Goal: Task Accomplishment & Management: Manage account settings

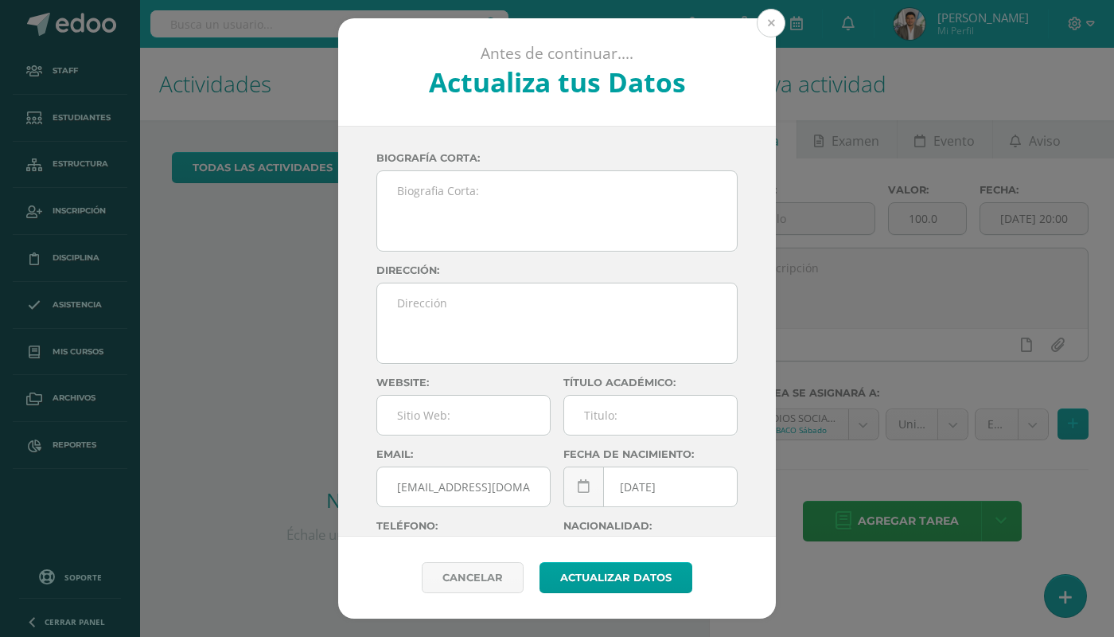
click at [777, 17] on button at bounding box center [771, 23] width 29 height 29
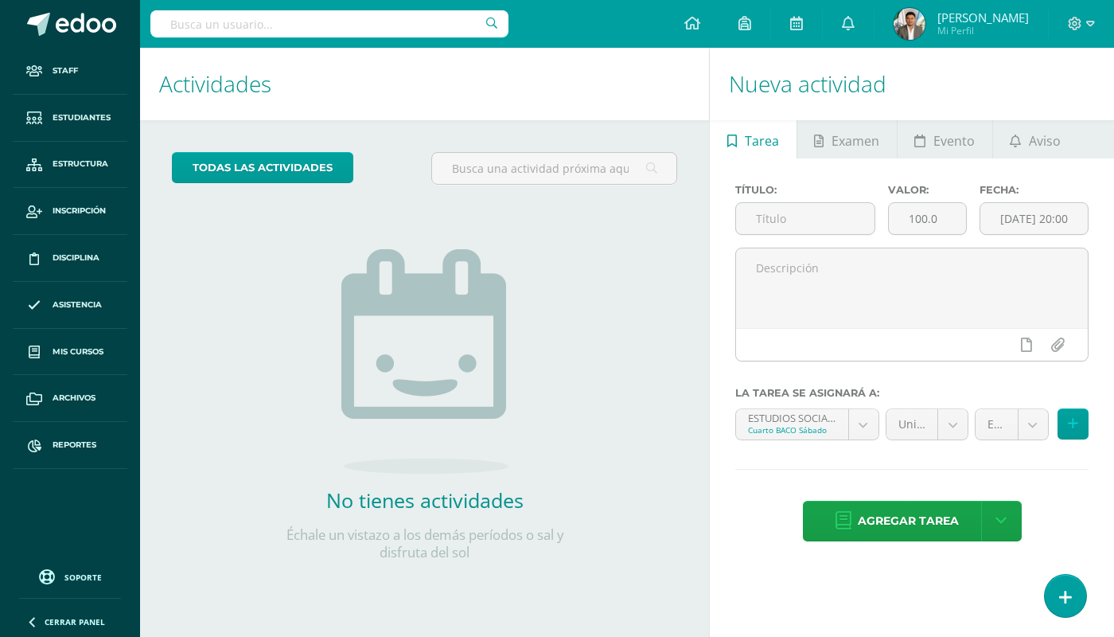
click at [448, 21] on input "text" at bounding box center [329, 23] width 358 height 27
type input "Pamela Franco"
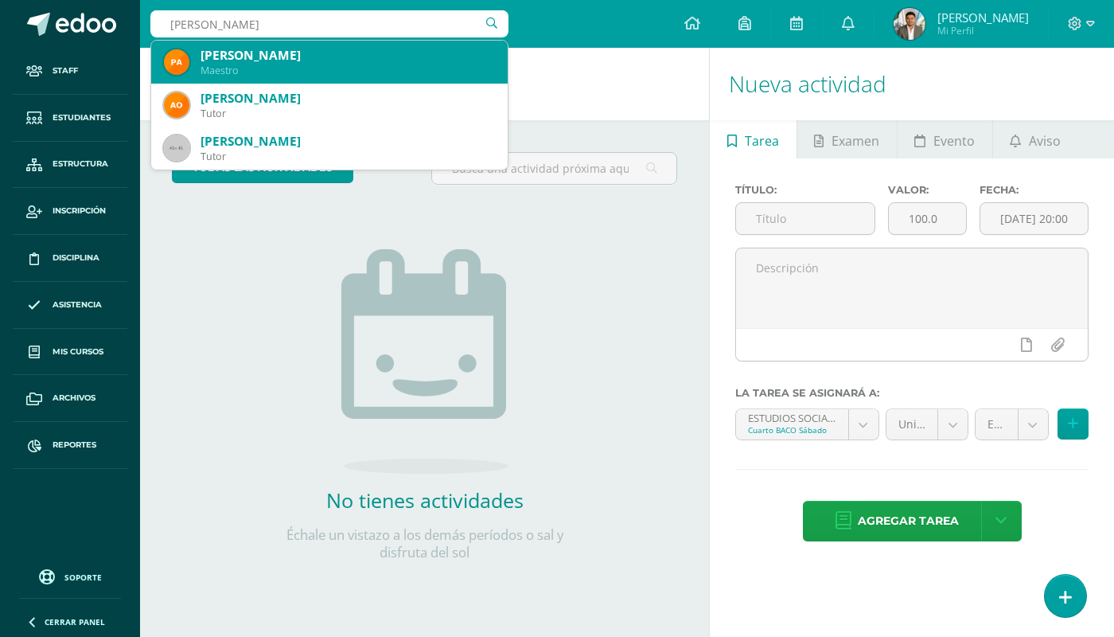
click at [468, 68] on div "Maestro" at bounding box center [348, 71] width 294 height 14
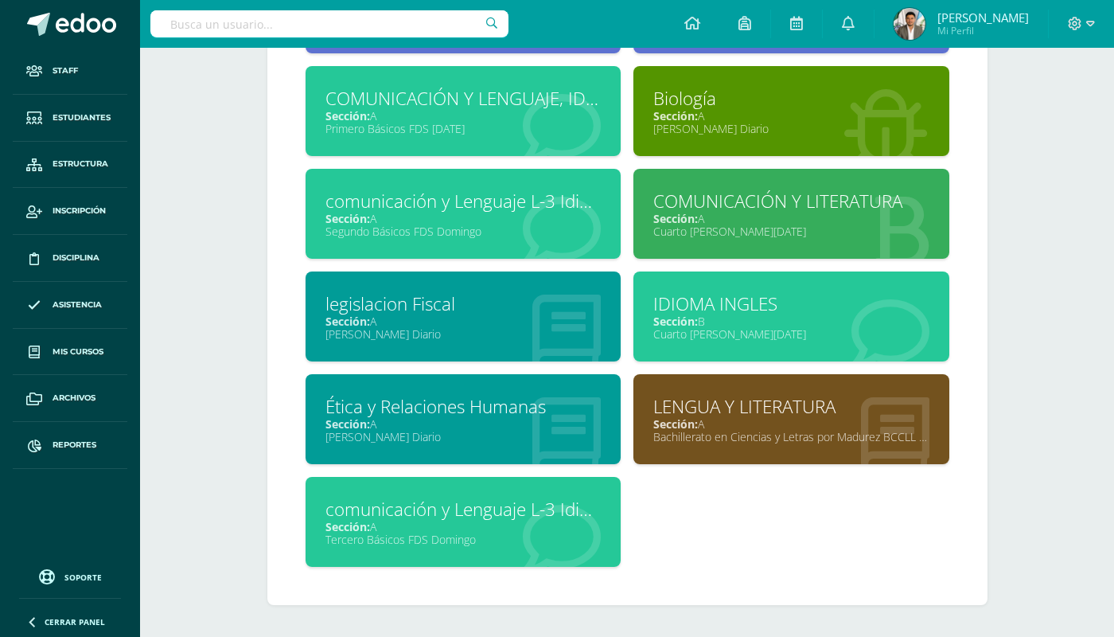
scroll to position [864, 0]
click at [709, 111] on div "Sección: A" at bounding box center [791, 115] width 276 height 15
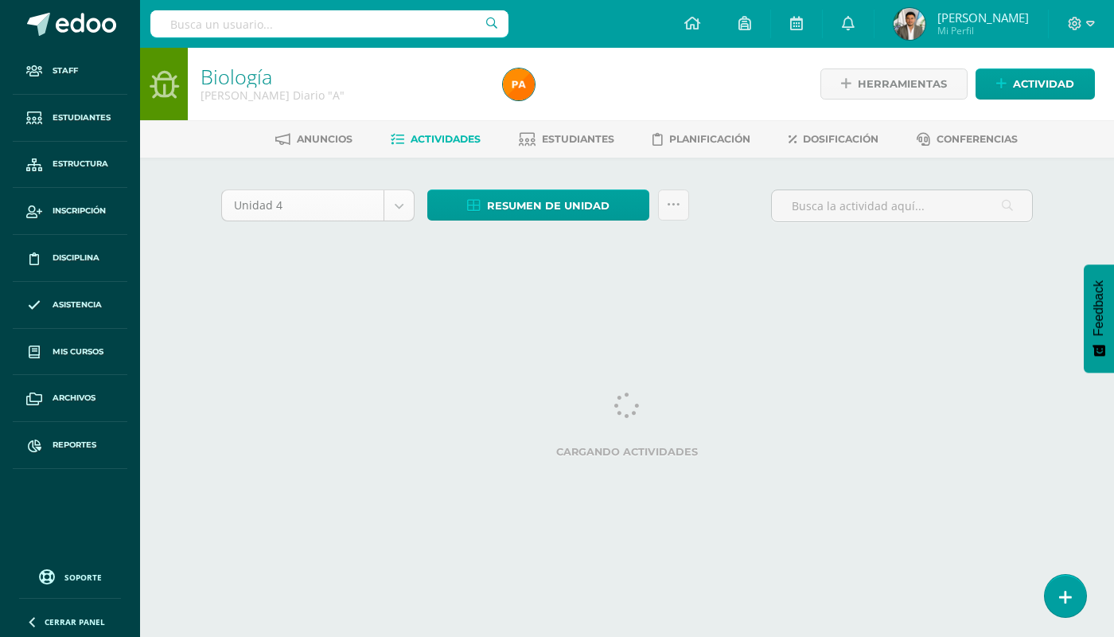
click at [408, 197] on body "Staff Estudiantes Estructura Inscripción Disciplina Asistencia Mis cursos Archi…" at bounding box center [557, 148] width 1114 height 297
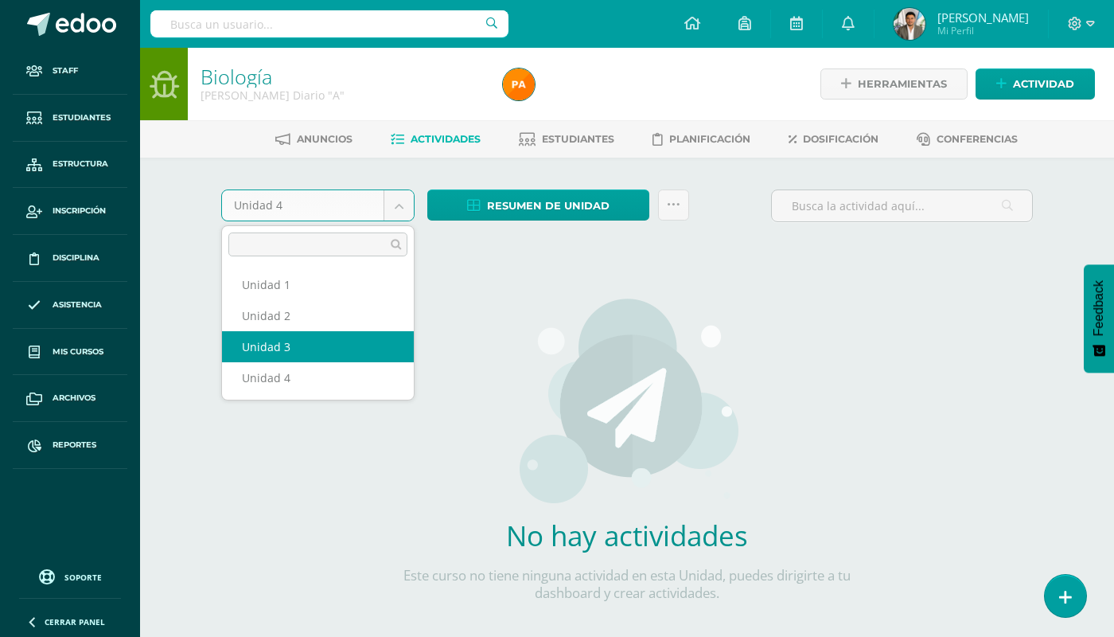
select select "Unidad 3"
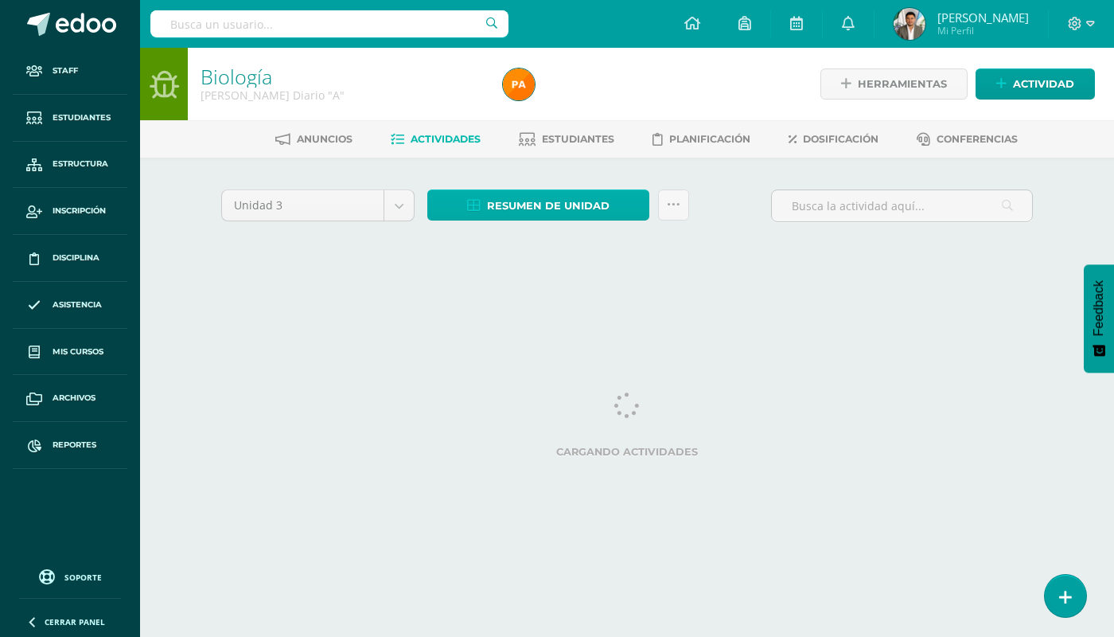
click at [553, 205] on span "Resumen de unidad" at bounding box center [548, 205] width 123 height 29
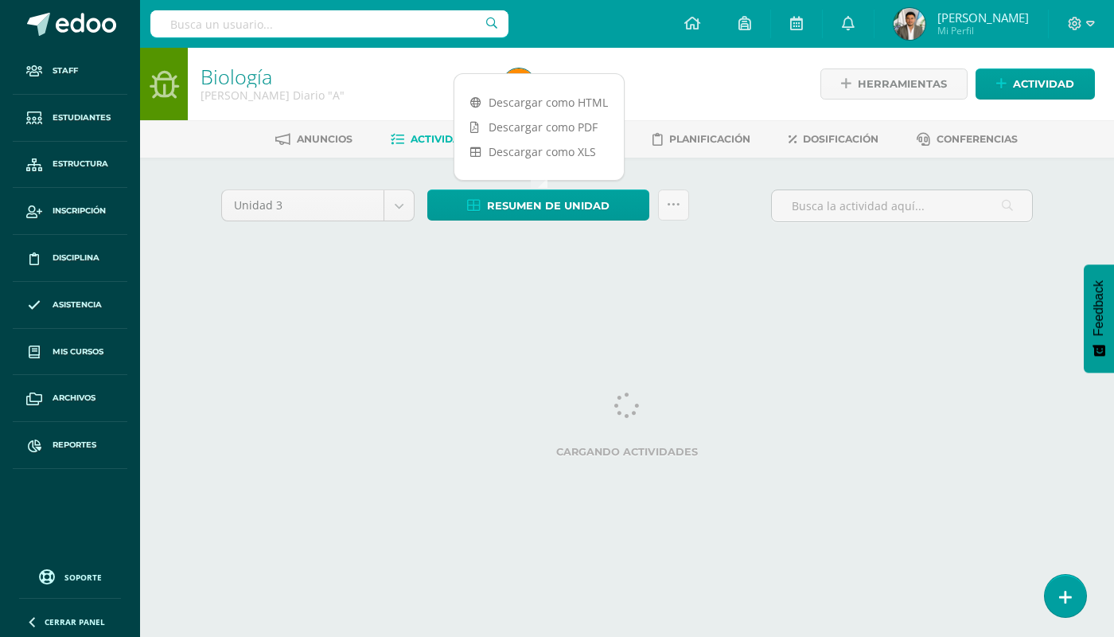
click at [784, 297] on html "Staff Estudiantes Estructura Inscripción Disciplina Asistencia Mis cursos Archi…" at bounding box center [557, 148] width 1114 height 297
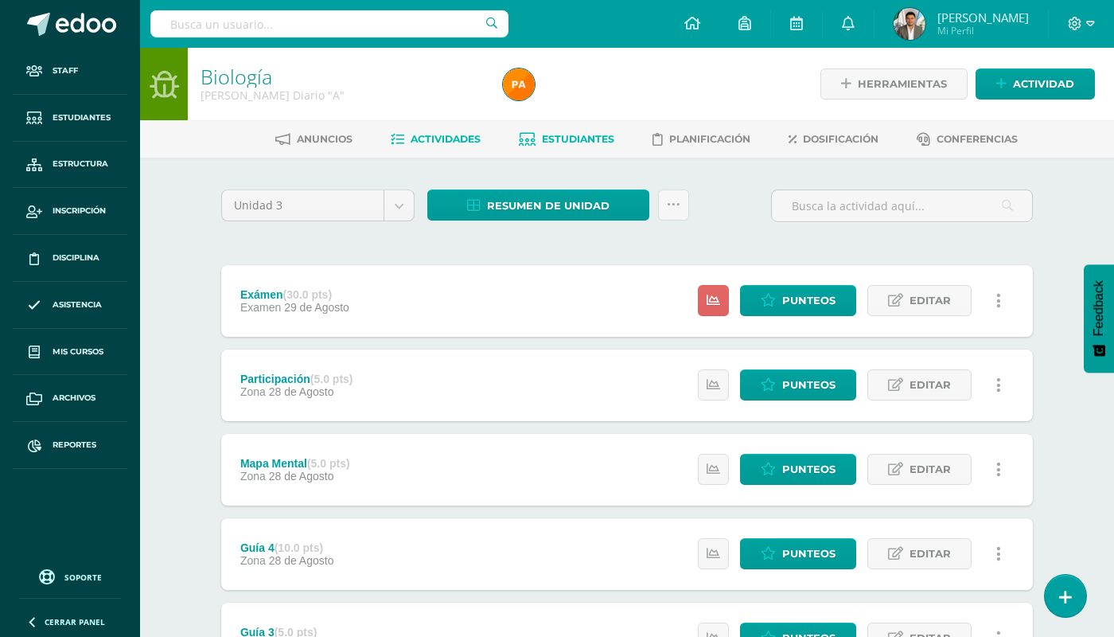
click at [600, 138] on span "Estudiantes" at bounding box center [578, 139] width 72 height 12
click at [291, 18] on input "text" at bounding box center [329, 23] width 358 height 27
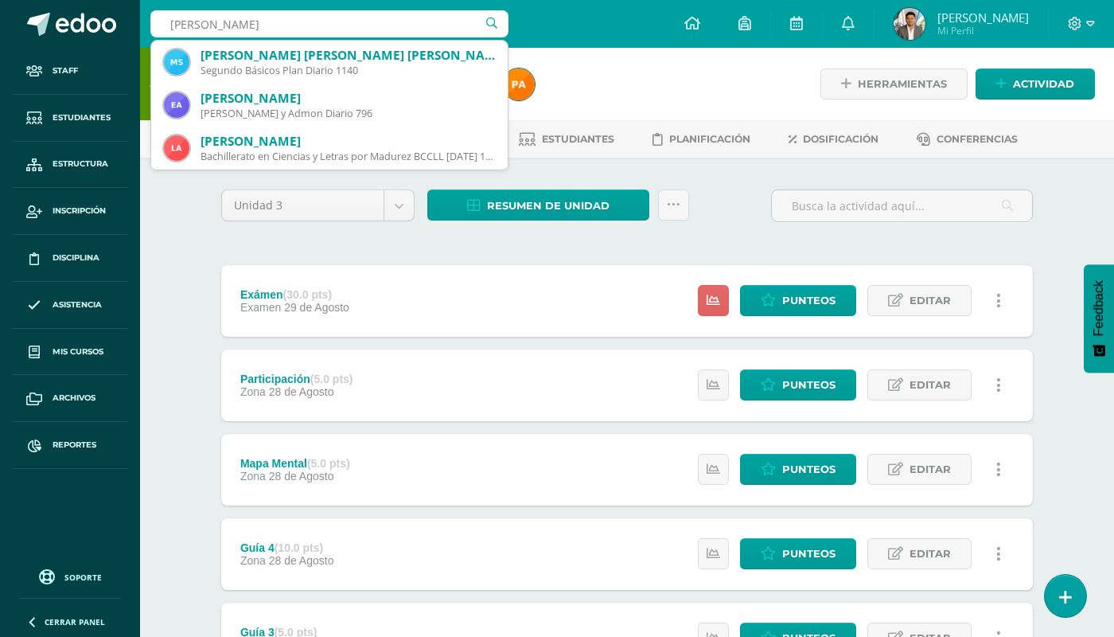
type input "daniel ram"
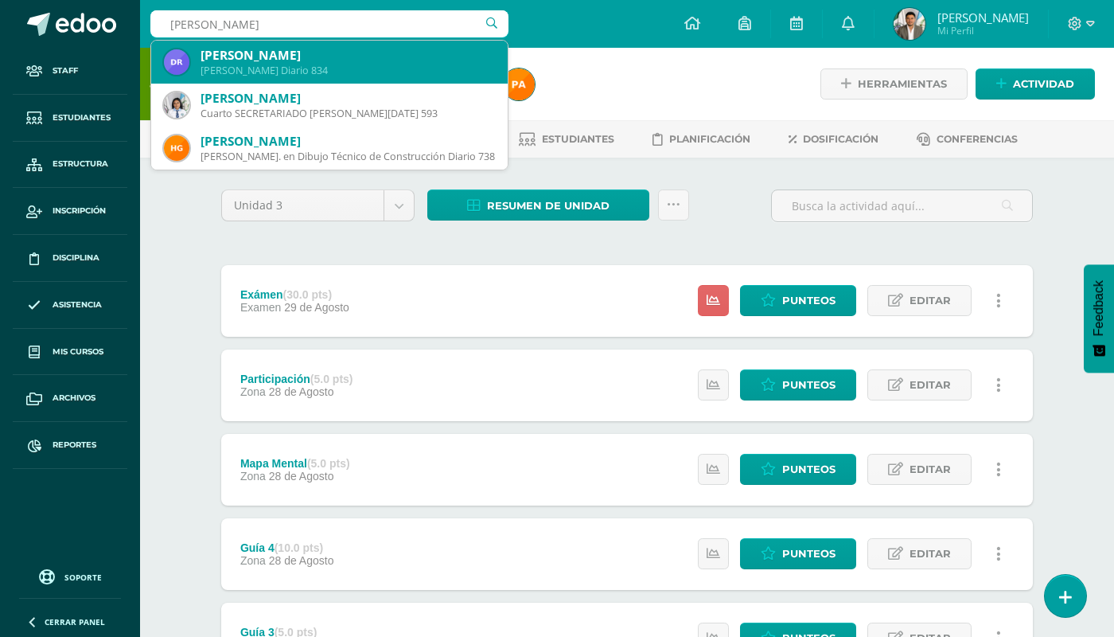
click at [341, 56] on div "Daniel Ramírez Mazariegos" at bounding box center [348, 55] width 294 height 17
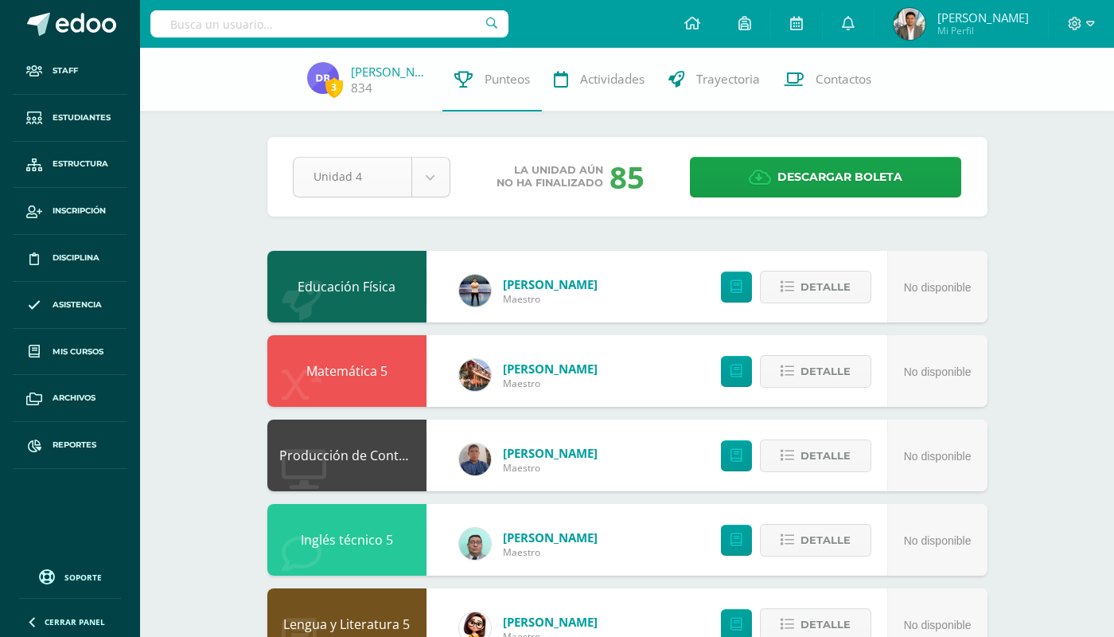
click at [435, 196] on div "Unidad 4" at bounding box center [372, 177] width 158 height 41
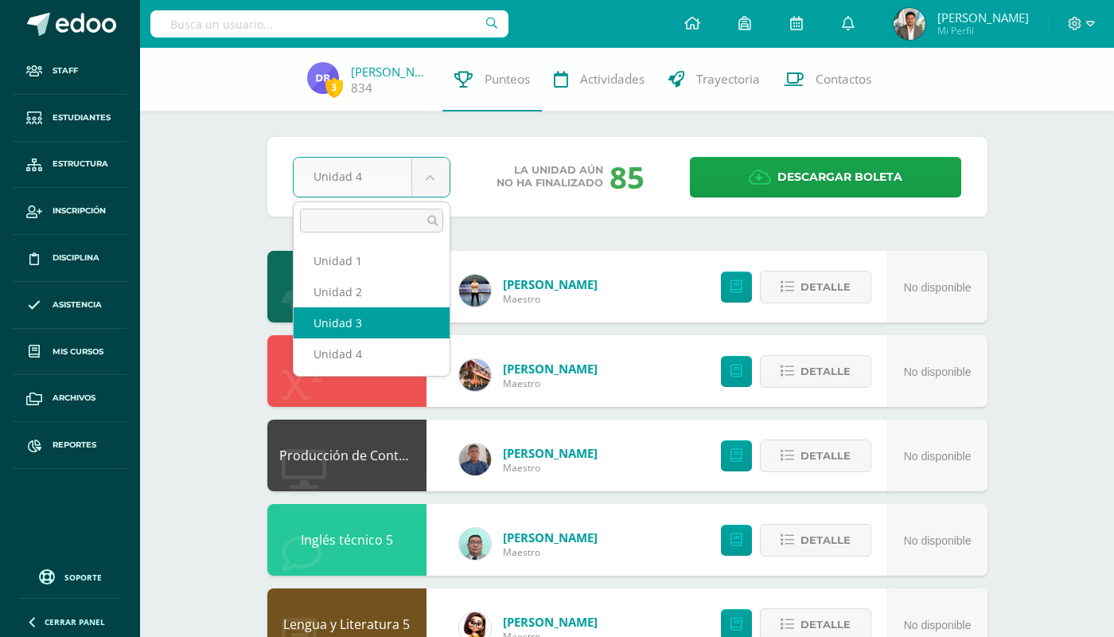
select select "Unidad 3"
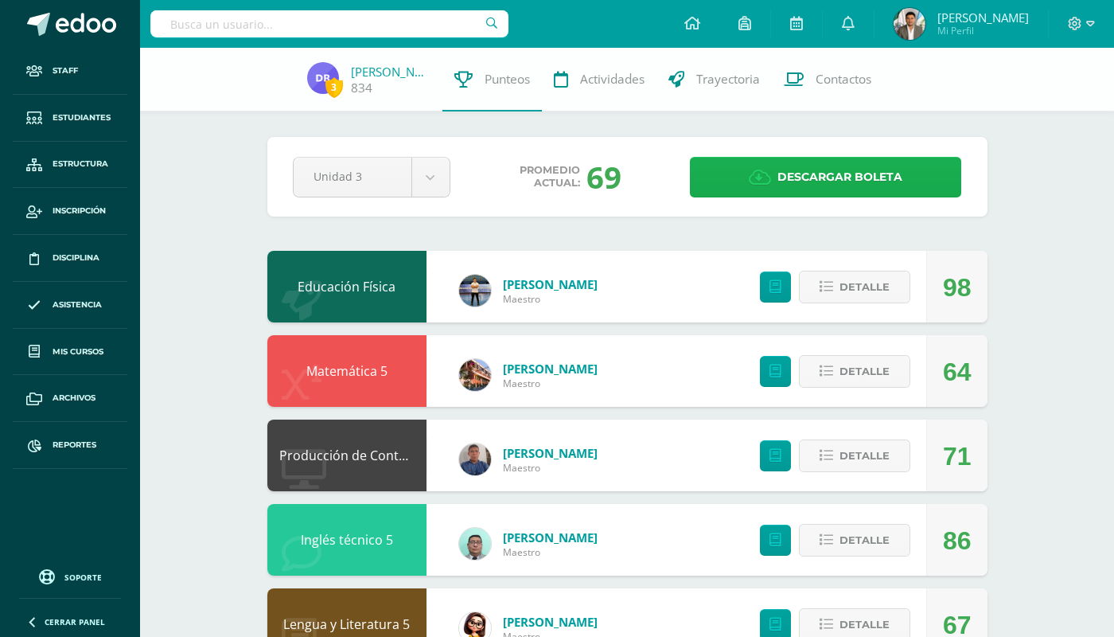
click at [855, 169] on span "Descargar boleta" at bounding box center [839, 177] width 125 height 39
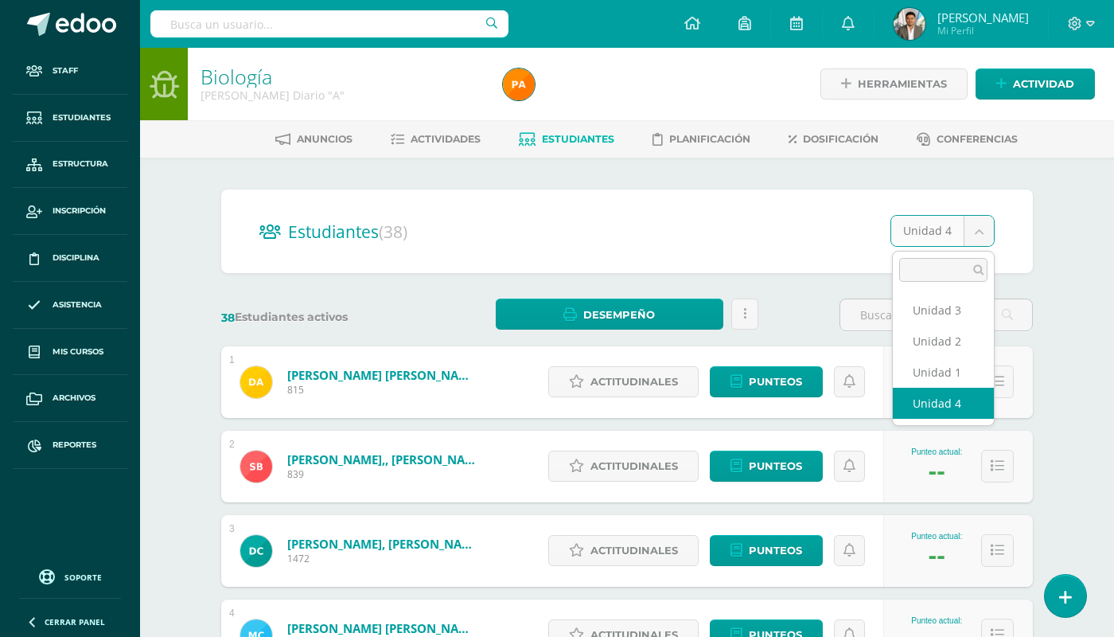
click at [950, 226] on body "Staff Estudiantes Estructura Inscripción Disciplina Asistencia Mis cursos Archi…" at bounding box center [557, 638] width 1114 height 1277
drag, startPoint x: 919, startPoint y: 382, endPoint x: 919, endPoint y: 364, distance: 17.5
select select "/dashboard/teacher/section/2028/students/?unit=69882"
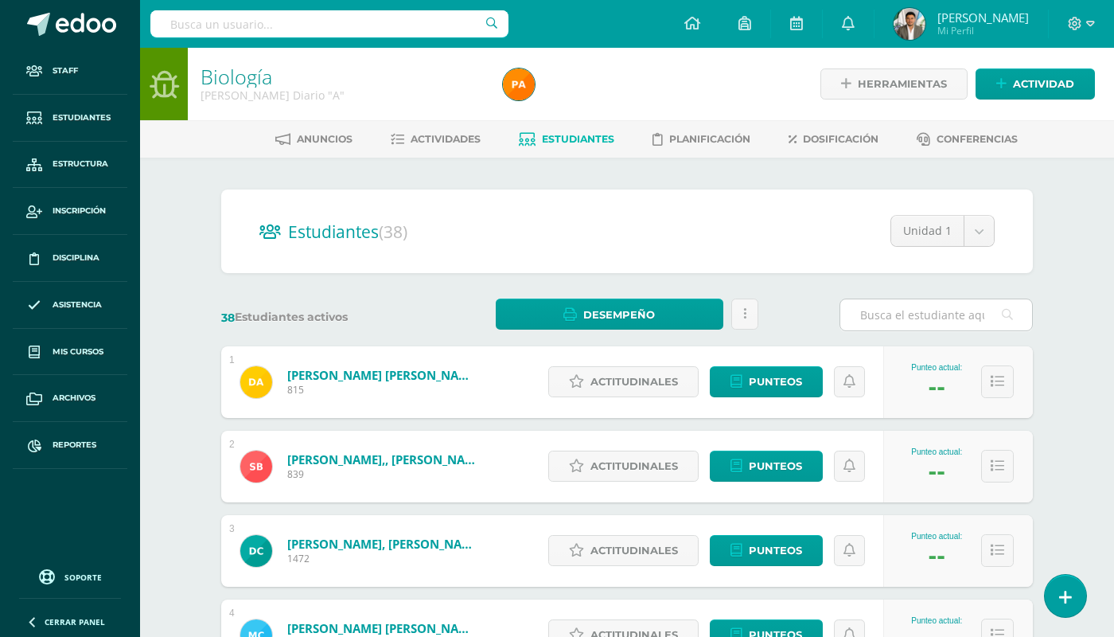
drag, startPoint x: 921, startPoint y: 349, endPoint x: 924, endPoint y: 314, distance: 35.2
click at [940, 221] on body "Staff Estudiantes Estructura Inscripción Disciplina Asistencia Mis cursos Archi…" at bounding box center [557, 638] width 1114 height 1277
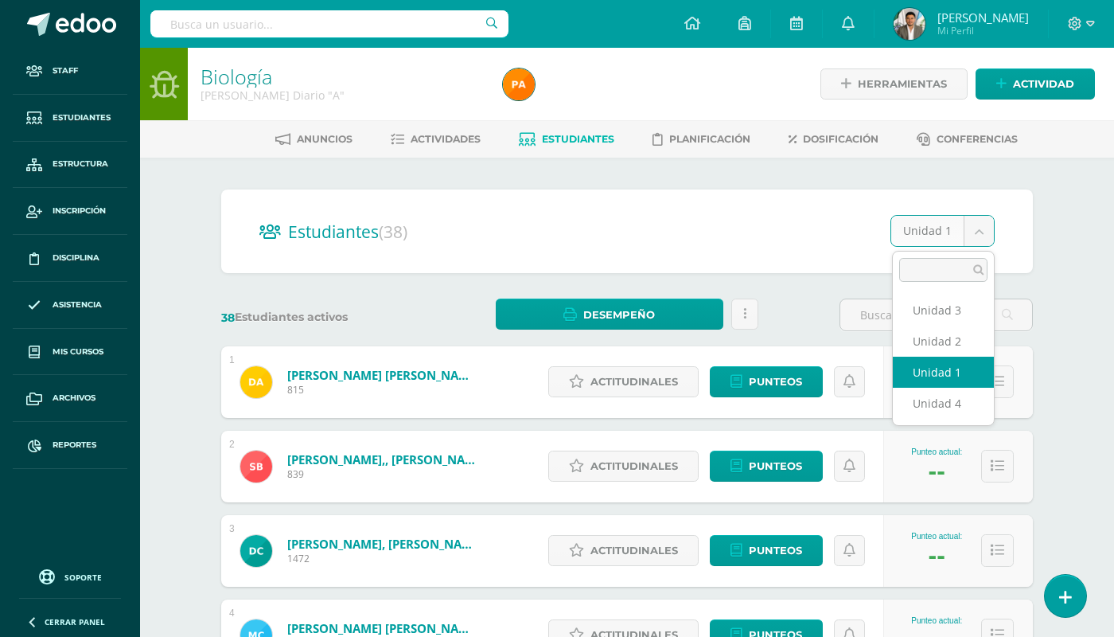
click at [968, 220] on body "Staff Estudiantes Estructura Inscripción Disciplina Asistencia Mis cursos Archi…" at bounding box center [557, 638] width 1114 height 1277
click at [972, 228] on body "Staff Estudiantes Estructura Inscripción Disciplina Asistencia Mis cursos Archi…" at bounding box center [557, 638] width 1114 height 1277
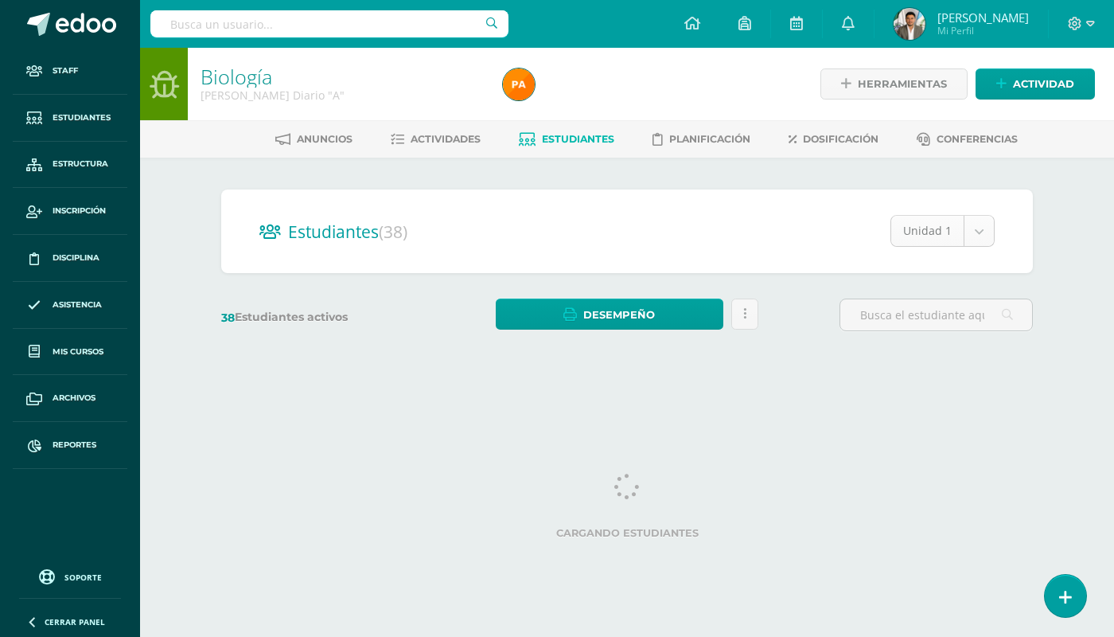
click at [968, 230] on body "Staff Estudiantes Estructura Inscripción Disciplina Asistencia Mis cursos Archi…" at bounding box center [557, 189] width 1114 height 378
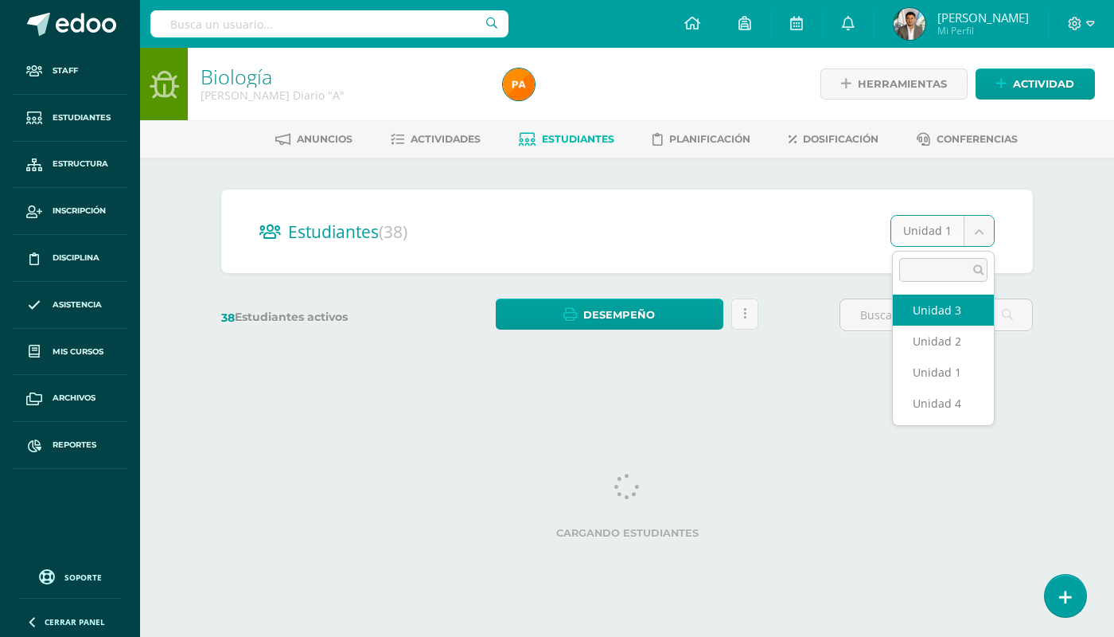
select select "/dashboard/teacher/section/2028/students/?unit=69888"
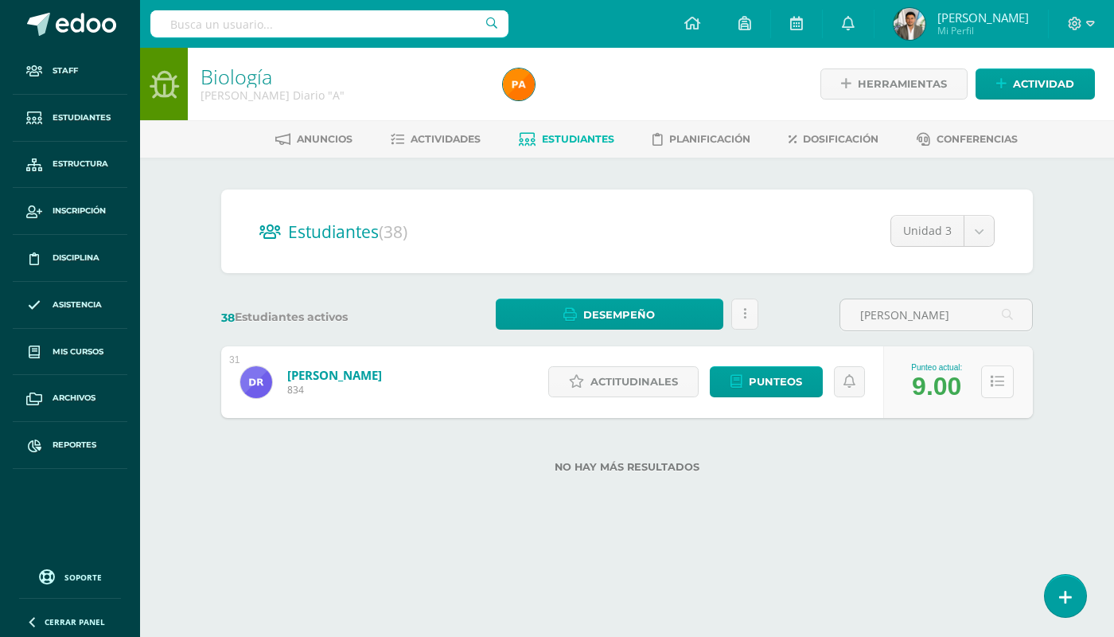
type input "[PERSON_NAME]"
click at [1004, 368] on button at bounding box center [997, 381] width 33 height 33
click at [1001, 375] on icon at bounding box center [998, 382] width 14 height 14
click at [1001, 390] on button at bounding box center [997, 381] width 33 height 33
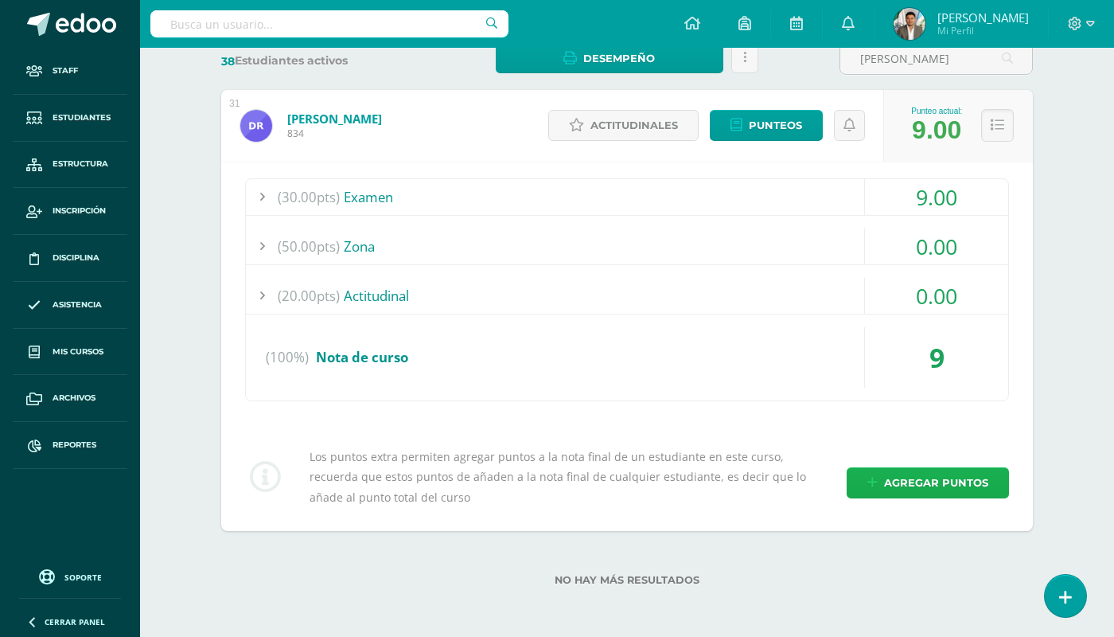
click at [929, 482] on span "Agregar puntos" at bounding box center [936, 482] width 104 height 29
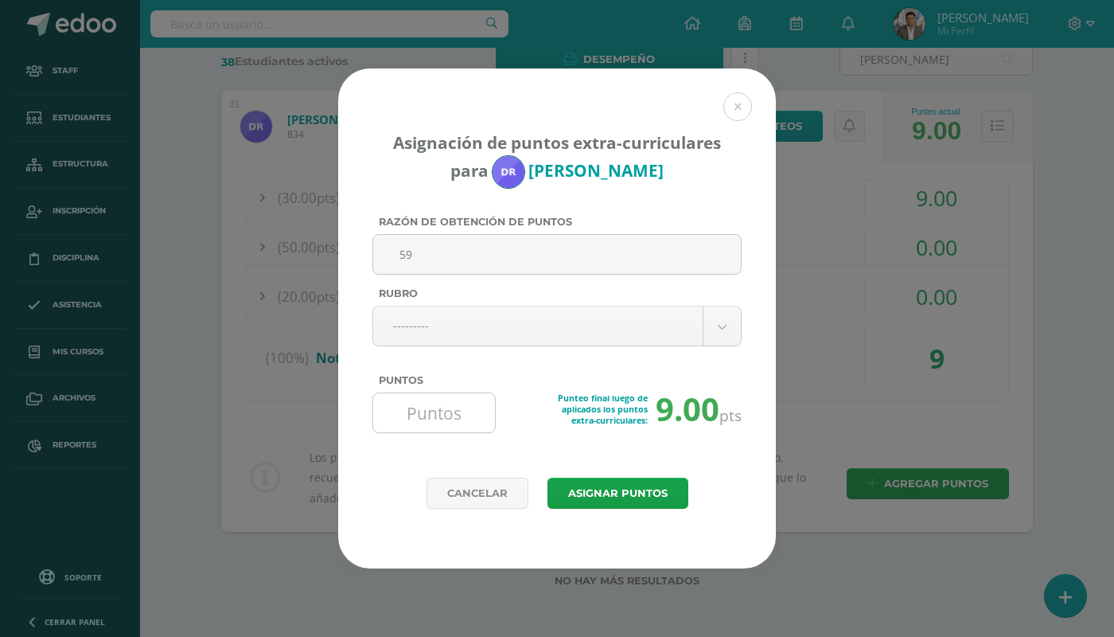
type input "59"
click at [454, 411] on input "Puntos" at bounding box center [434, 412] width 109 height 39
drag, startPoint x: 442, startPoint y: 256, endPoint x: 383, endPoint y: 250, distance: 60.0
click at [383, 250] on input "59" at bounding box center [557, 254] width 355 height 39
type input "Nota de recuperación"
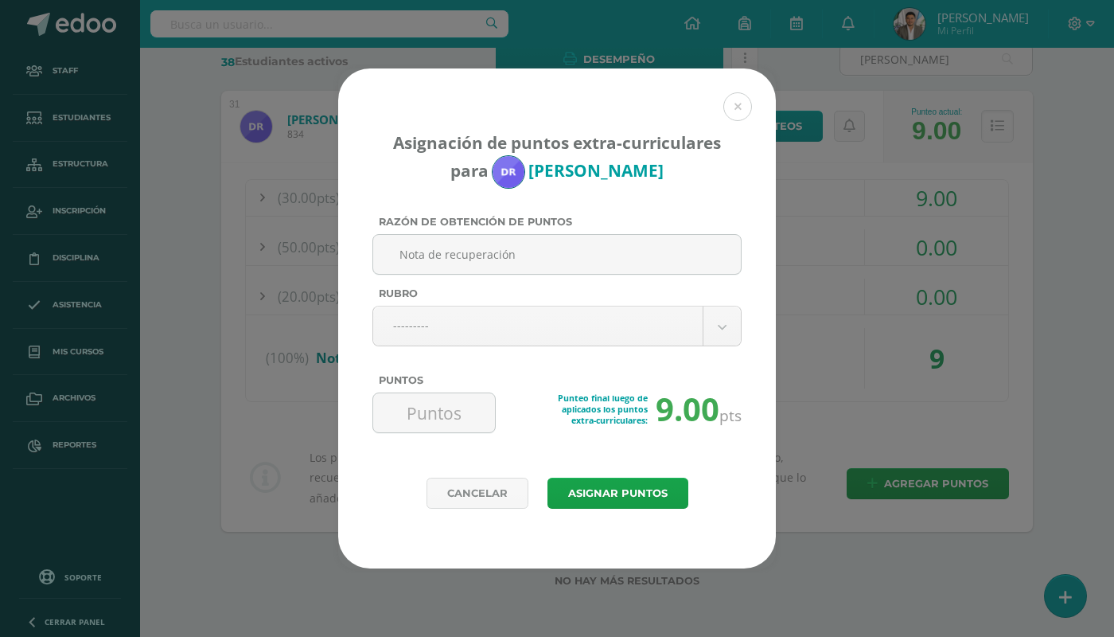
click at [439, 438] on div "Punteo final luego de aplicados los puntos extra-curriculares: 9.00 pts" at bounding box center [556, 418] width 369 height 53
click at [438, 423] on input "Puntos" at bounding box center [434, 412] width 109 height 39
type input "59"
click at [598, 491] on button "Asignar puntos" at bounding box center [617, 492] width 141 height 31
